Goal: Task Accomplishment & Management: Use online tool/utility

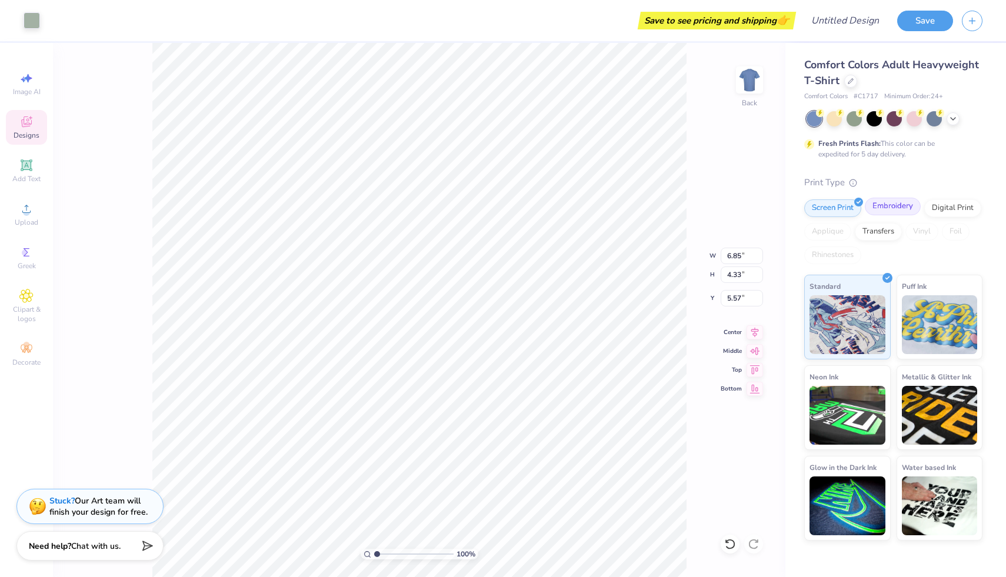
click at [895, 209] on div "Embroidery" at bounding box center [893, 207] width 56 height 18
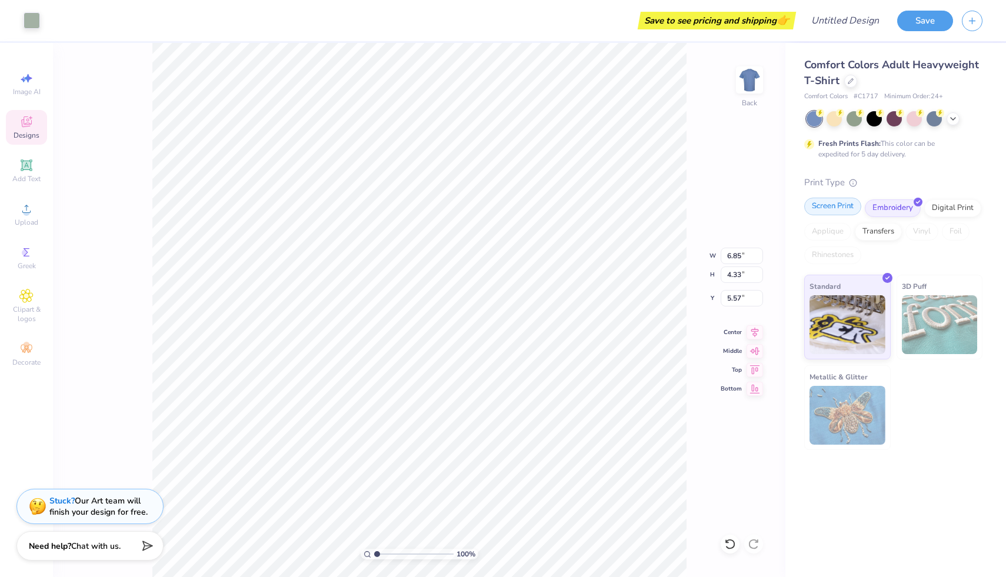
click at [830, 204] on div "Screen Print" at bounding box center [832, 207] width 57 height 18
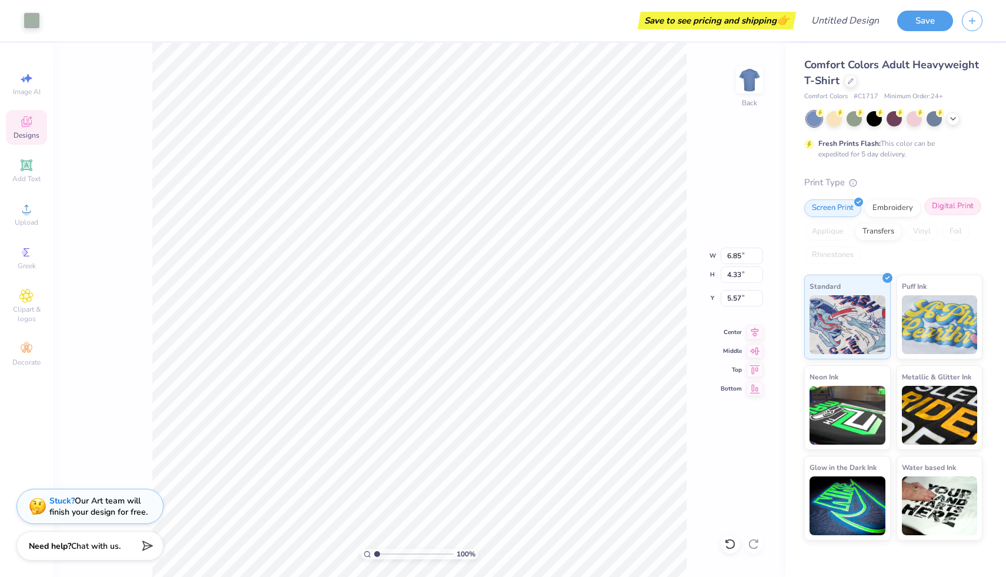
click at [956, 208] on div "Digital Print" at bounding box center [952, 207] width 57 height 18
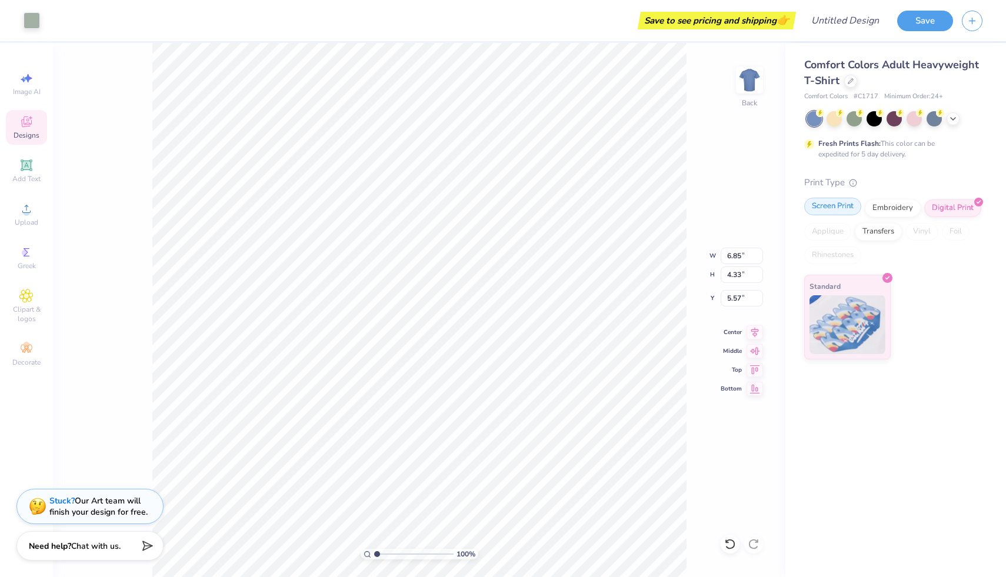
click at [848, 205] on div "Screen Print" at bounding box center [832, 207] width 57 height 18
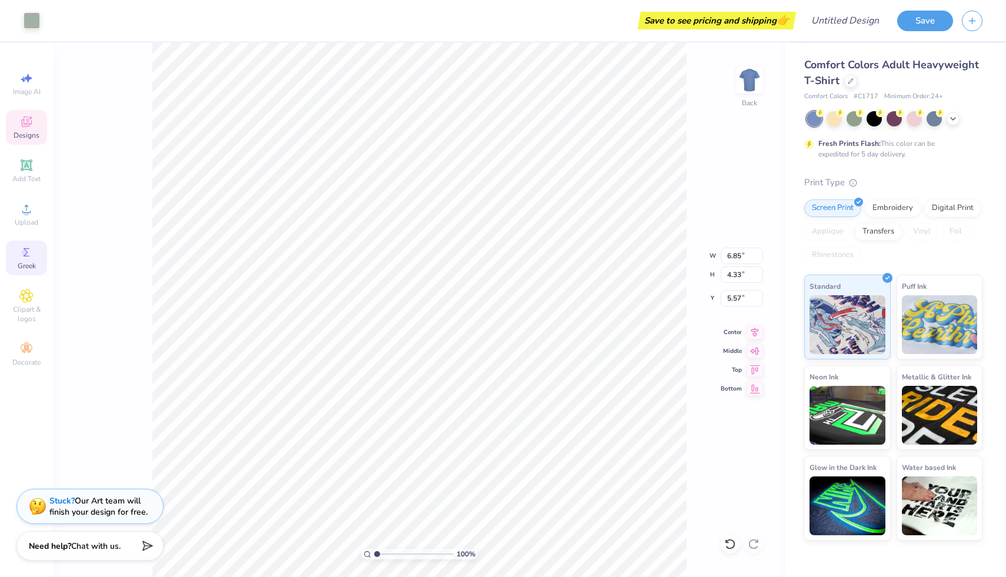
click at [22, 261] on div "Greek" at bounding box center [26, 258] width 41 height 35
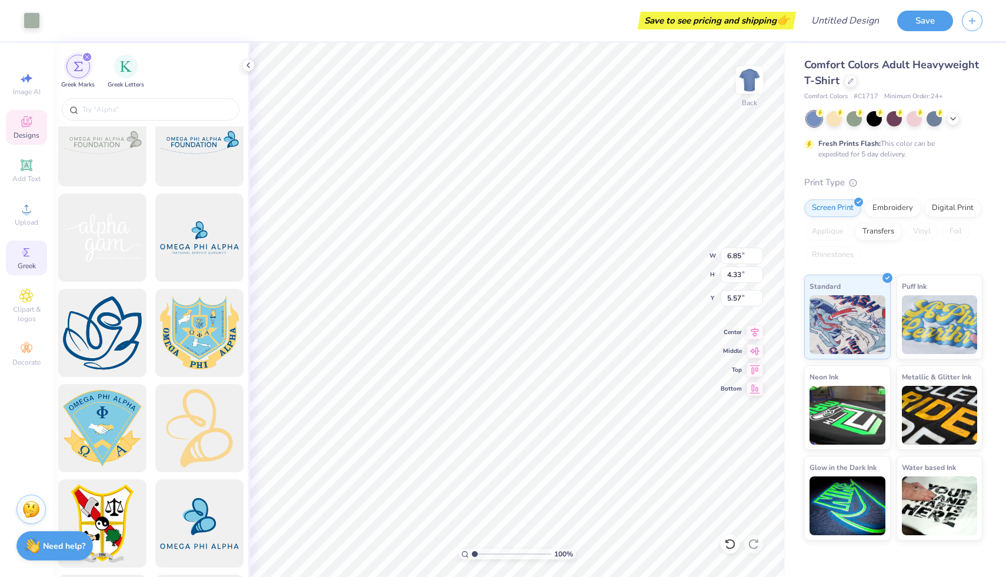
scroll to position [2507, 0]
click at [174, 112] on input "text" at bounding box center [156, 110] width 151 height 12
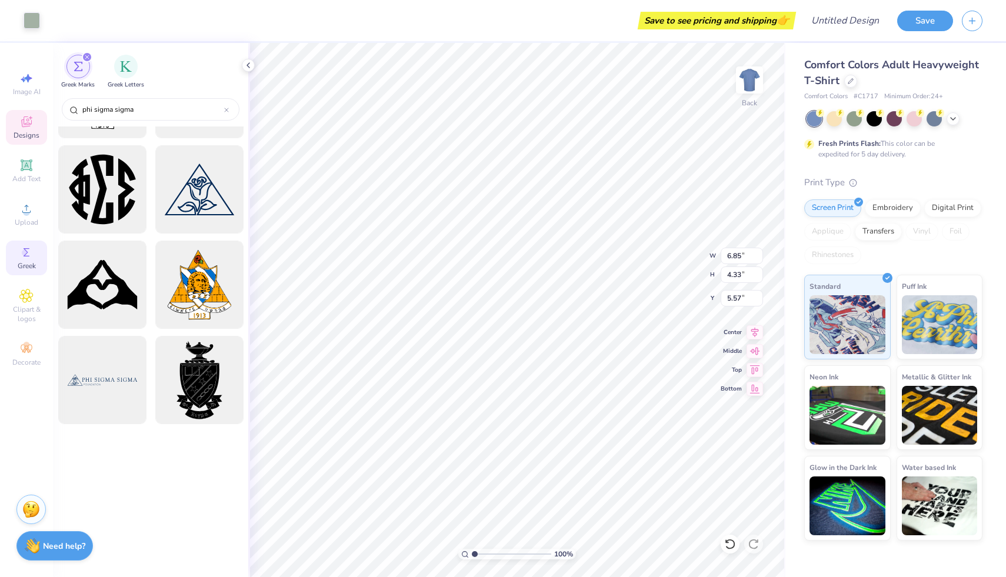
scroll to position [0, 0]
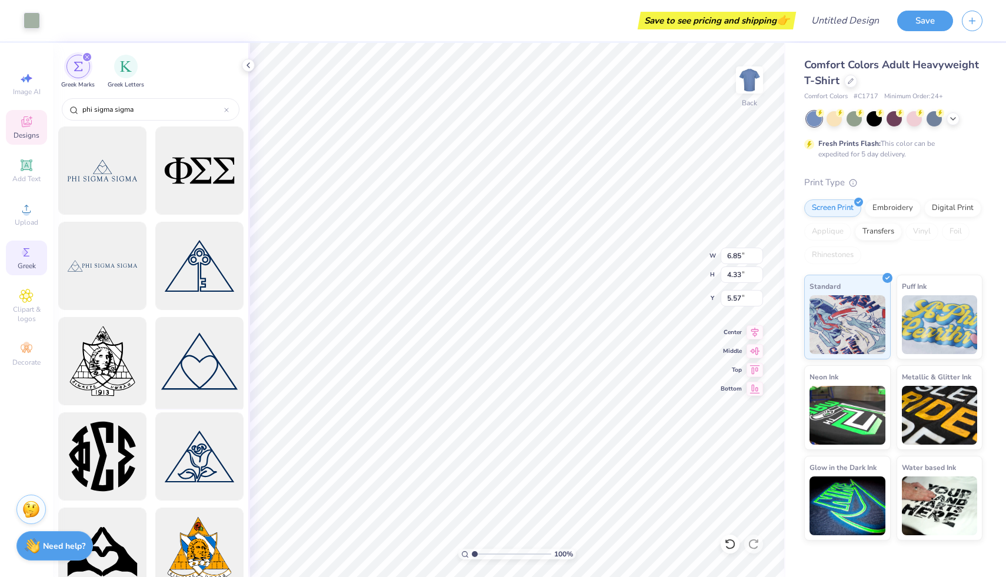
type input "phi sigma sigma"
click at [201, 362] on div at bounding box center [199, 361] width 97 height 97
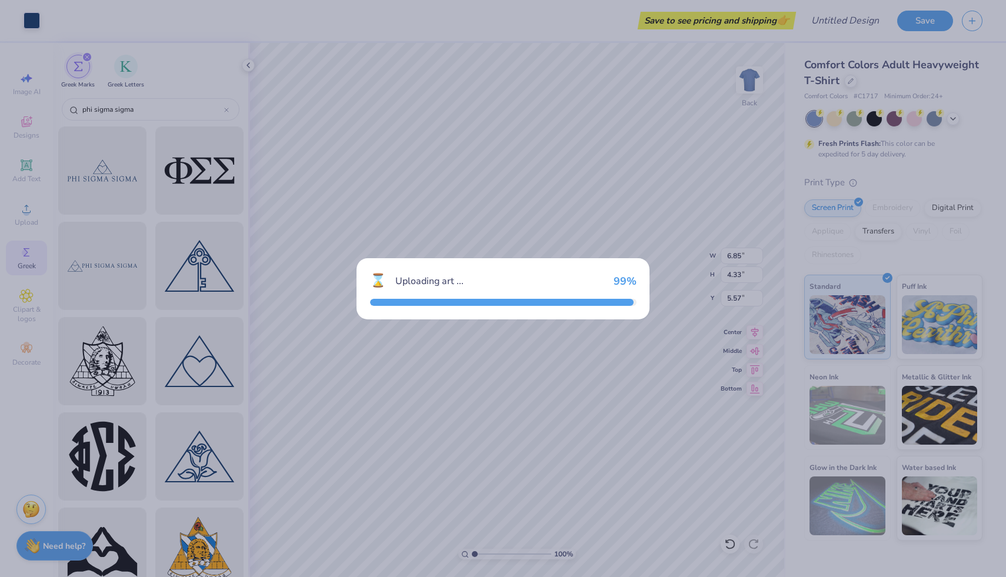
type input "14.17"
type input "10.56"
type input "3.00"
